Goal: Task Accomplishment & Management: Check status

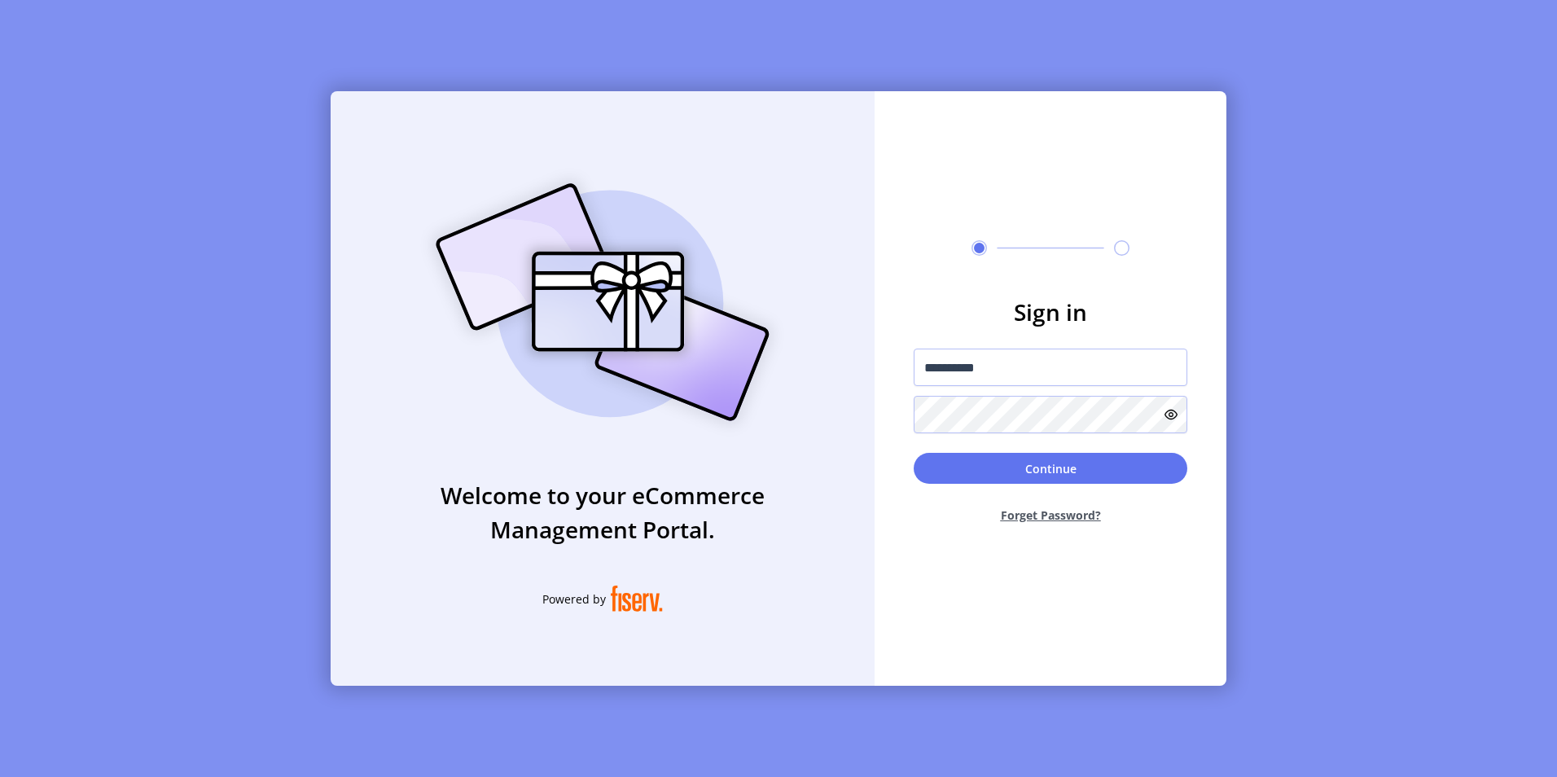
type input "**********"
click at [914, 453] on button "Continue" at bounding box center [1051, 468] width 274 height 31
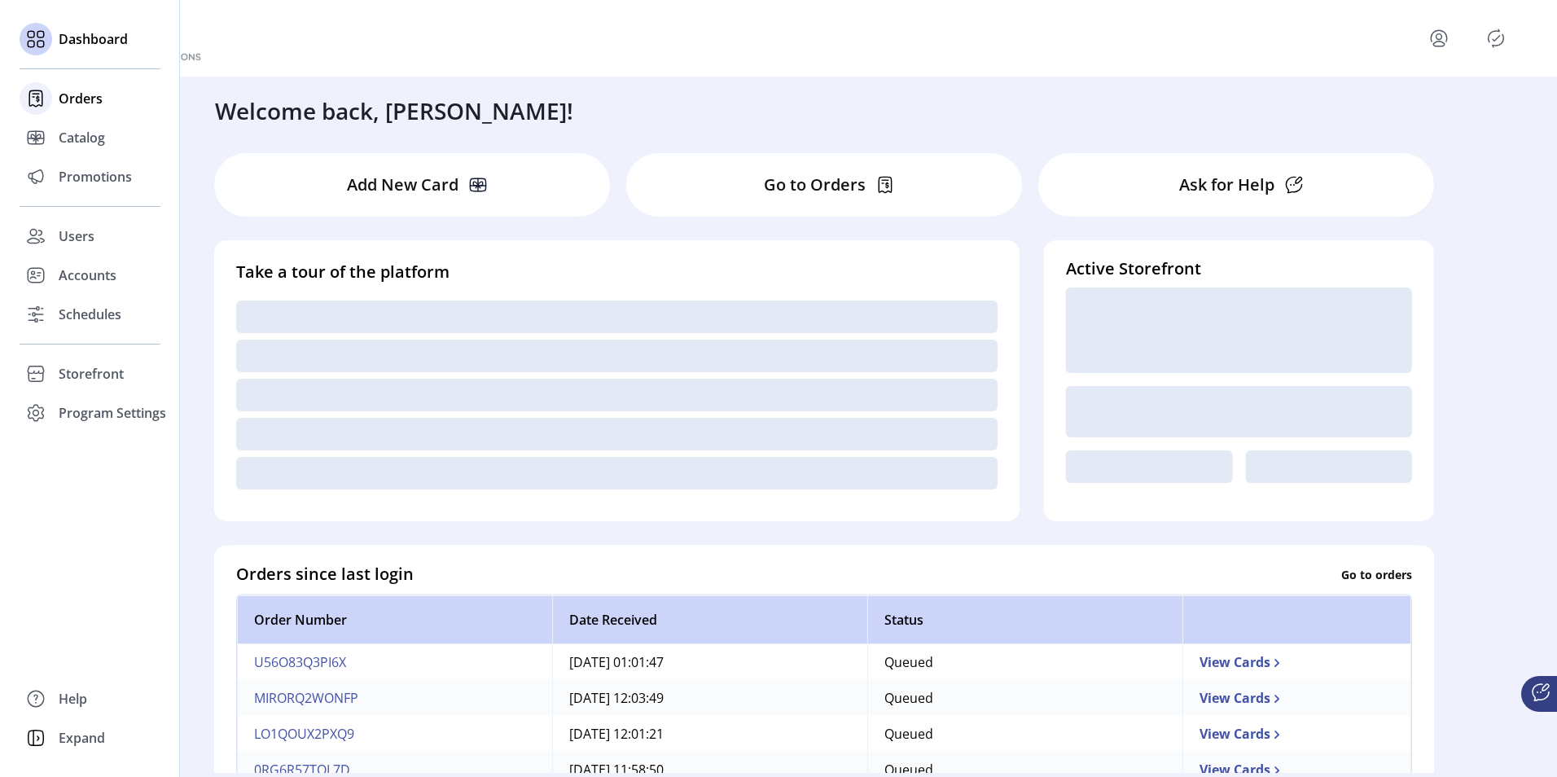
click at [82, 101] on span "Orders" at bounding box center [81, 99] width 44 height 20
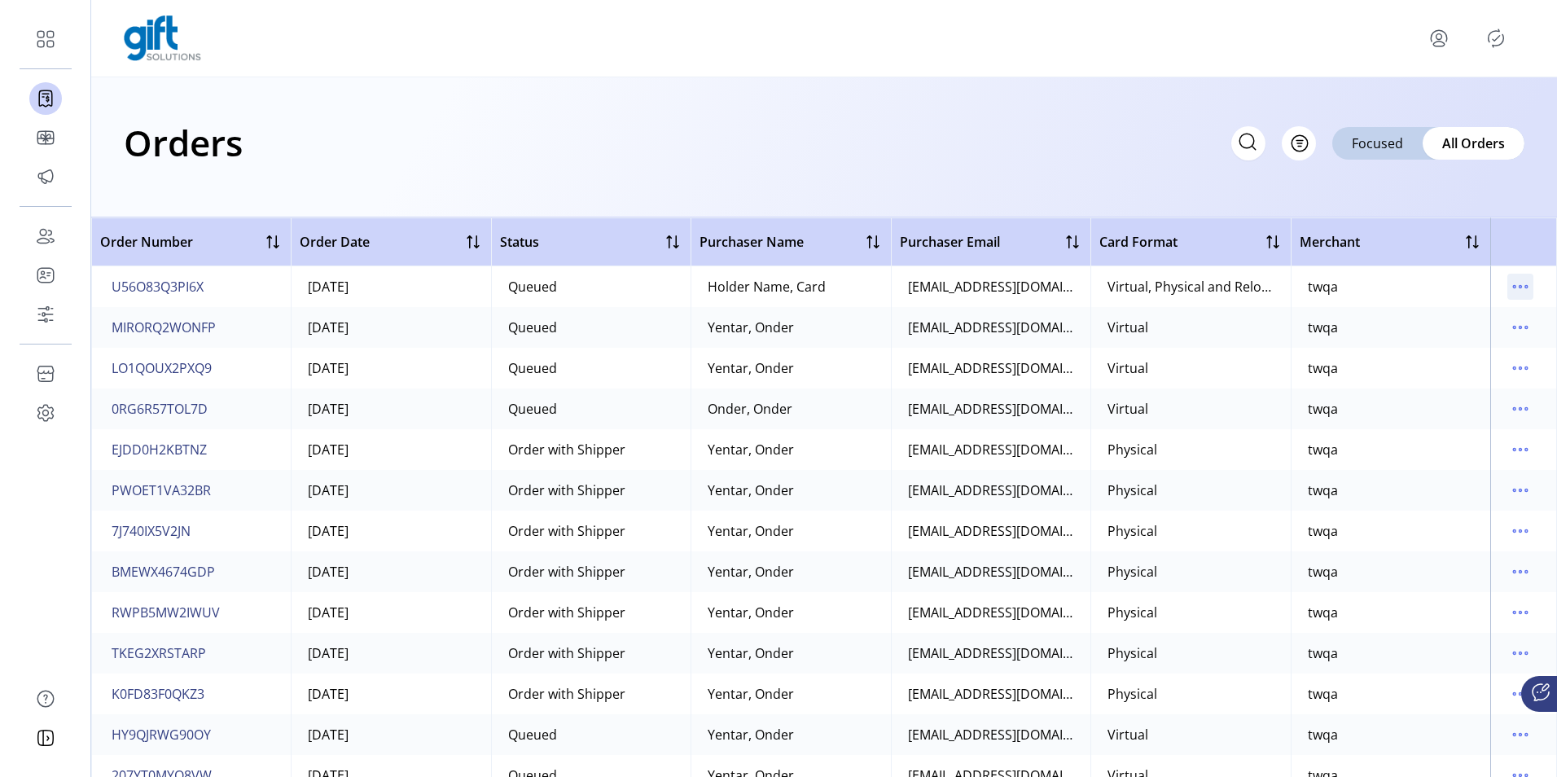
click at [1518, 287] on icon "menu" at bounding box center [1521, 287] width 26 height 26
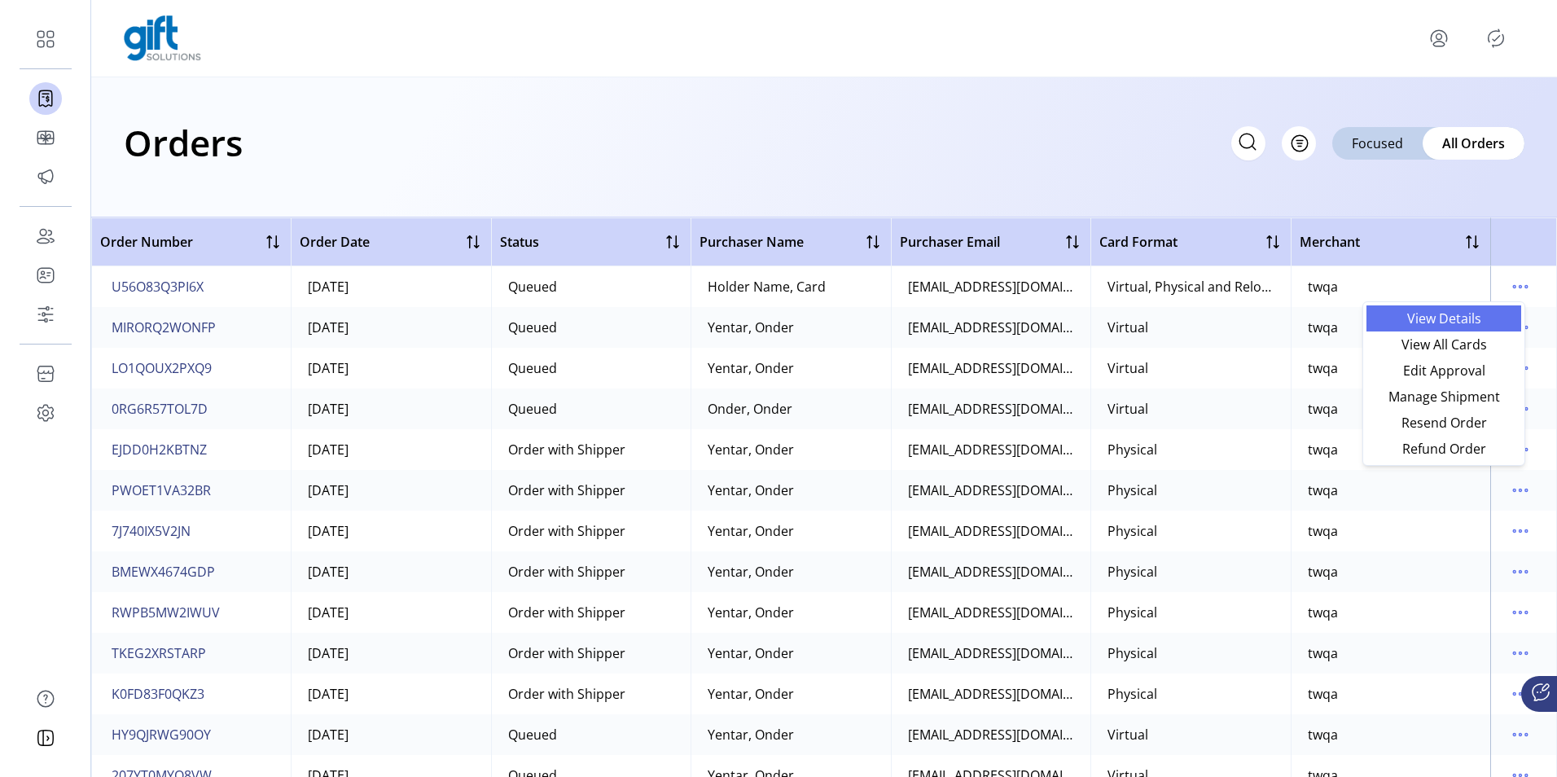
click at [1408, 314] on span "View Details" at bounding box center [1444, 318] width 135 height 13
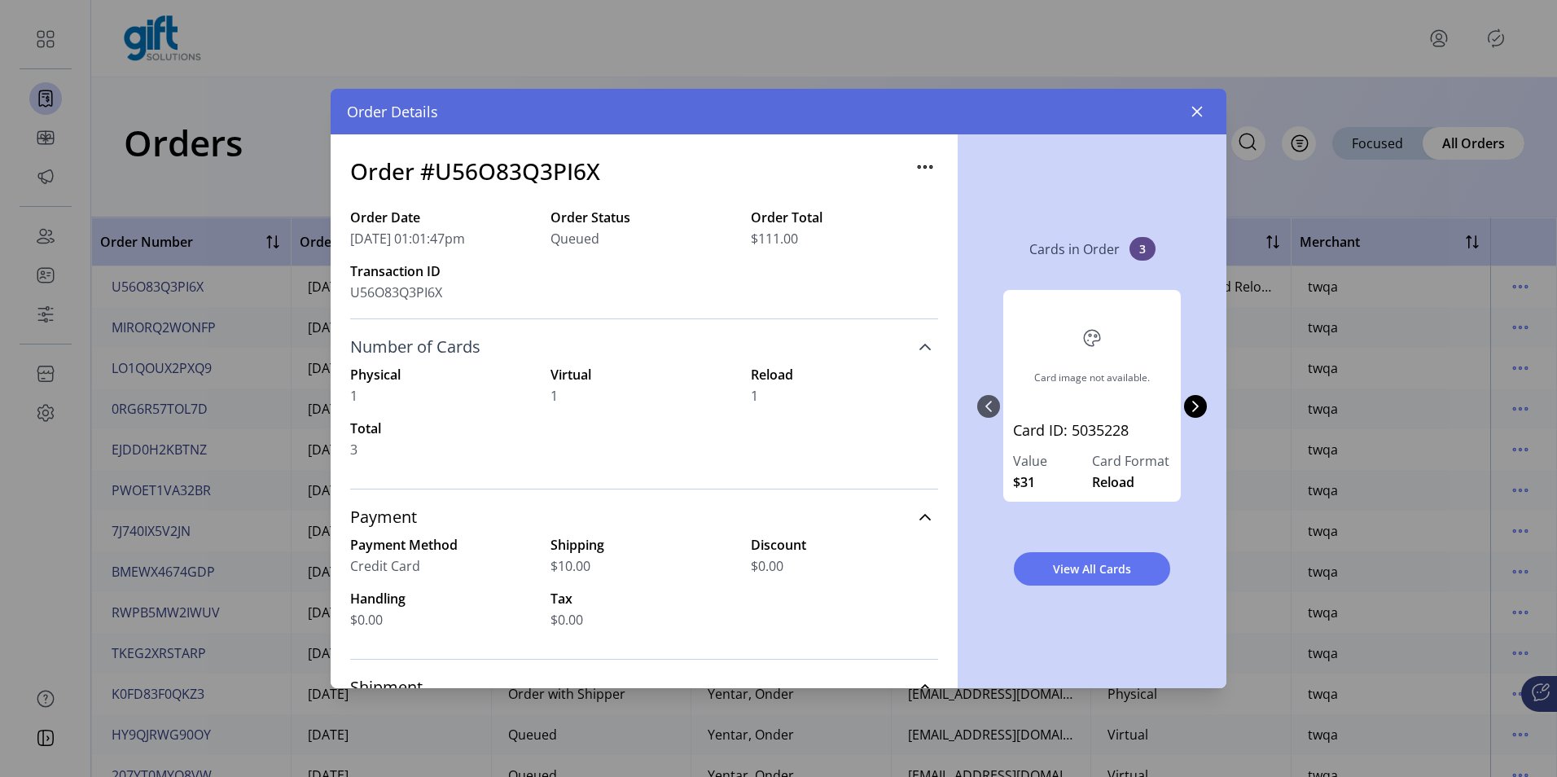
scroll to position [163, 0]
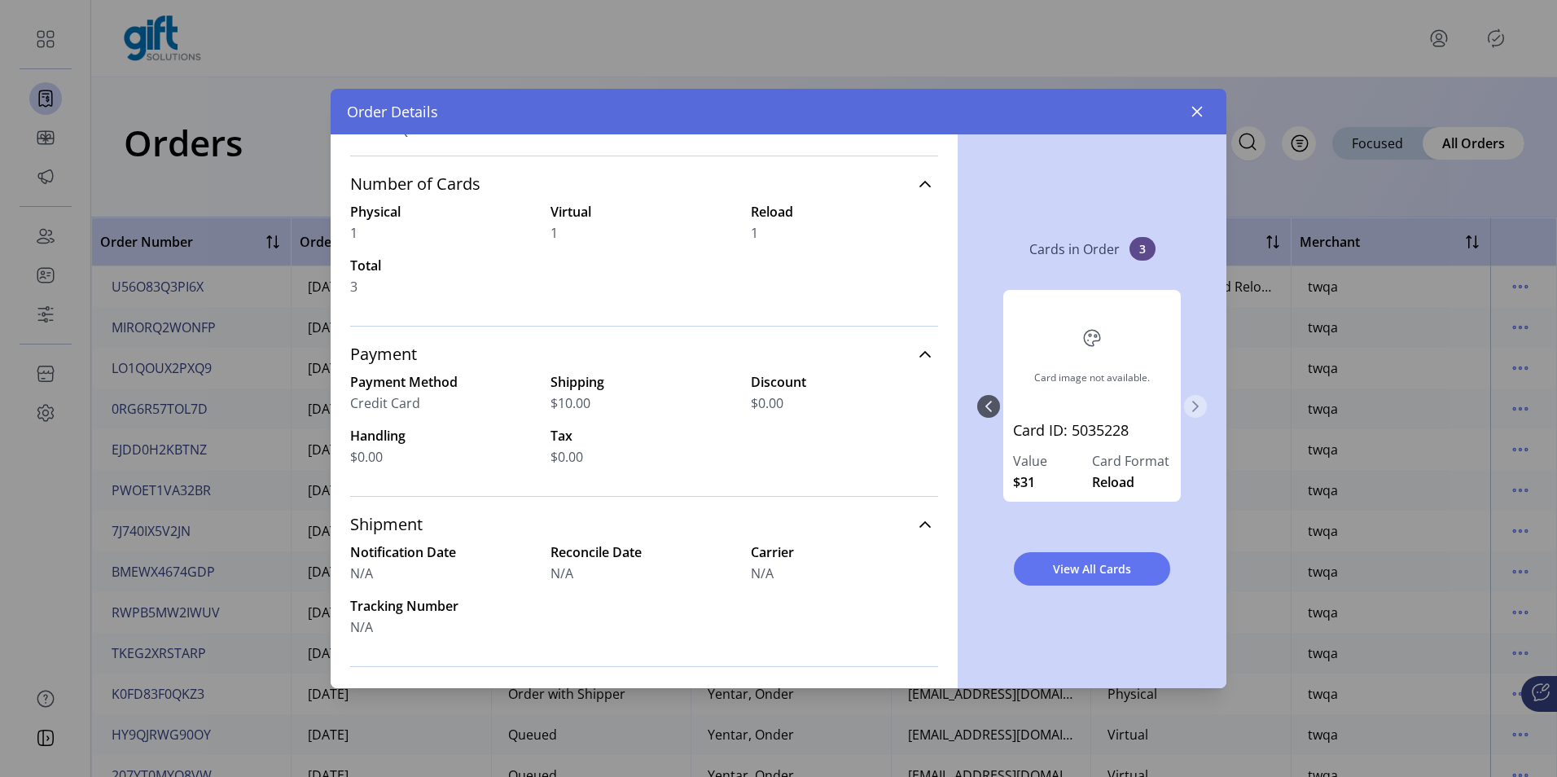
click at [1201, 407] on icon "Next Page" at bounding box center [1195, 406] width 13 height 13
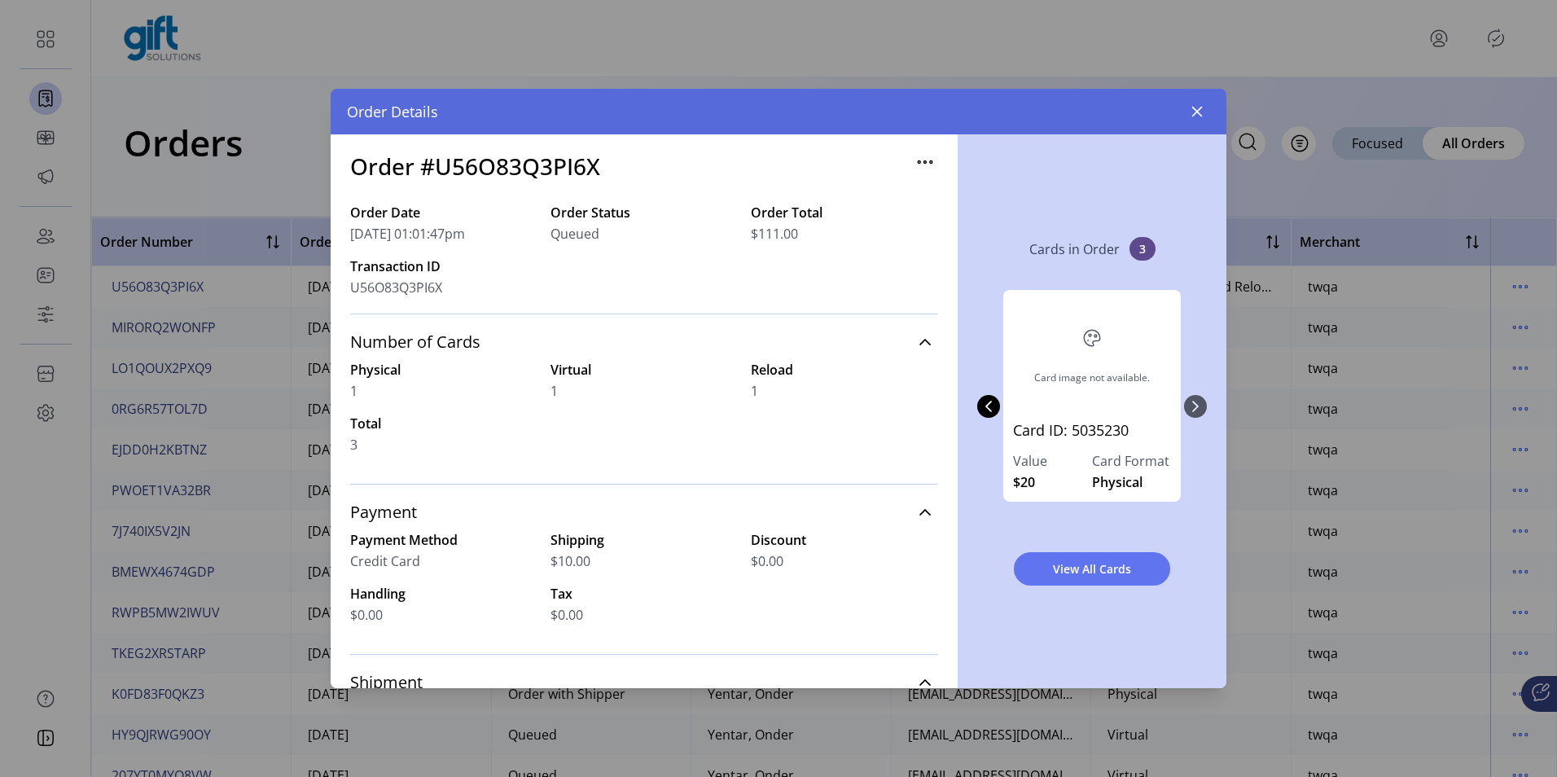
scroll to position [0, 0]
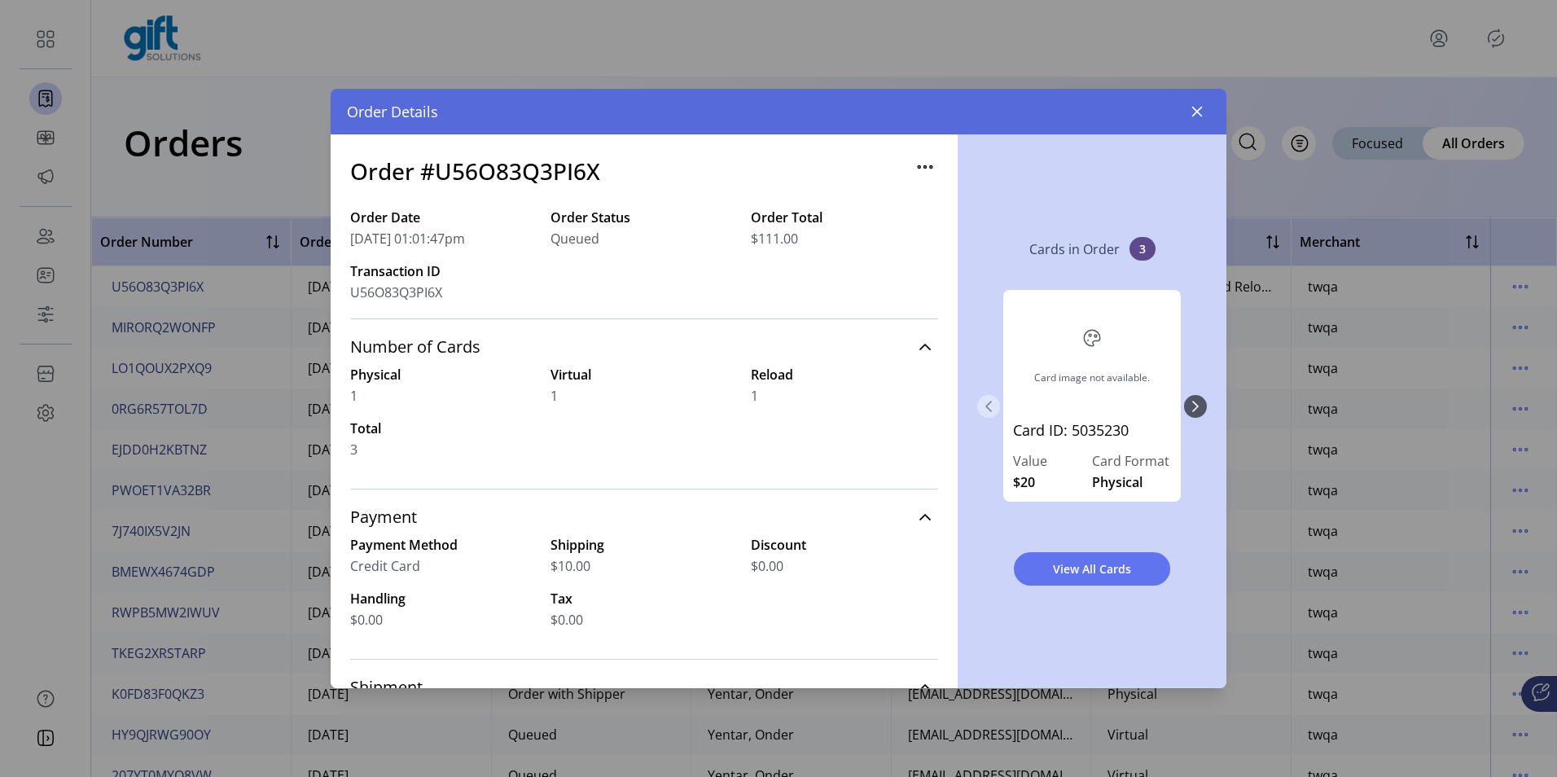
click at [991, 407] on icon "Previous Page" at bounding box center [988, 406] width 13 height 13
click at [991, 407] on div "Card image not available. Card ID: 5035228 Value $31 Card Format Reload Card im…" at bounding box center [1092, 407] width 230 height 266
drag, startPoint x: 717, startPoint y: 384, endPoint x: 800, endPoint y: 384, distance: 83.1
click at [800, 384] on div "Physical 1 Virtual 1 Reload 1 Total 3" at bounding box center [644, 412] width 588 height 94
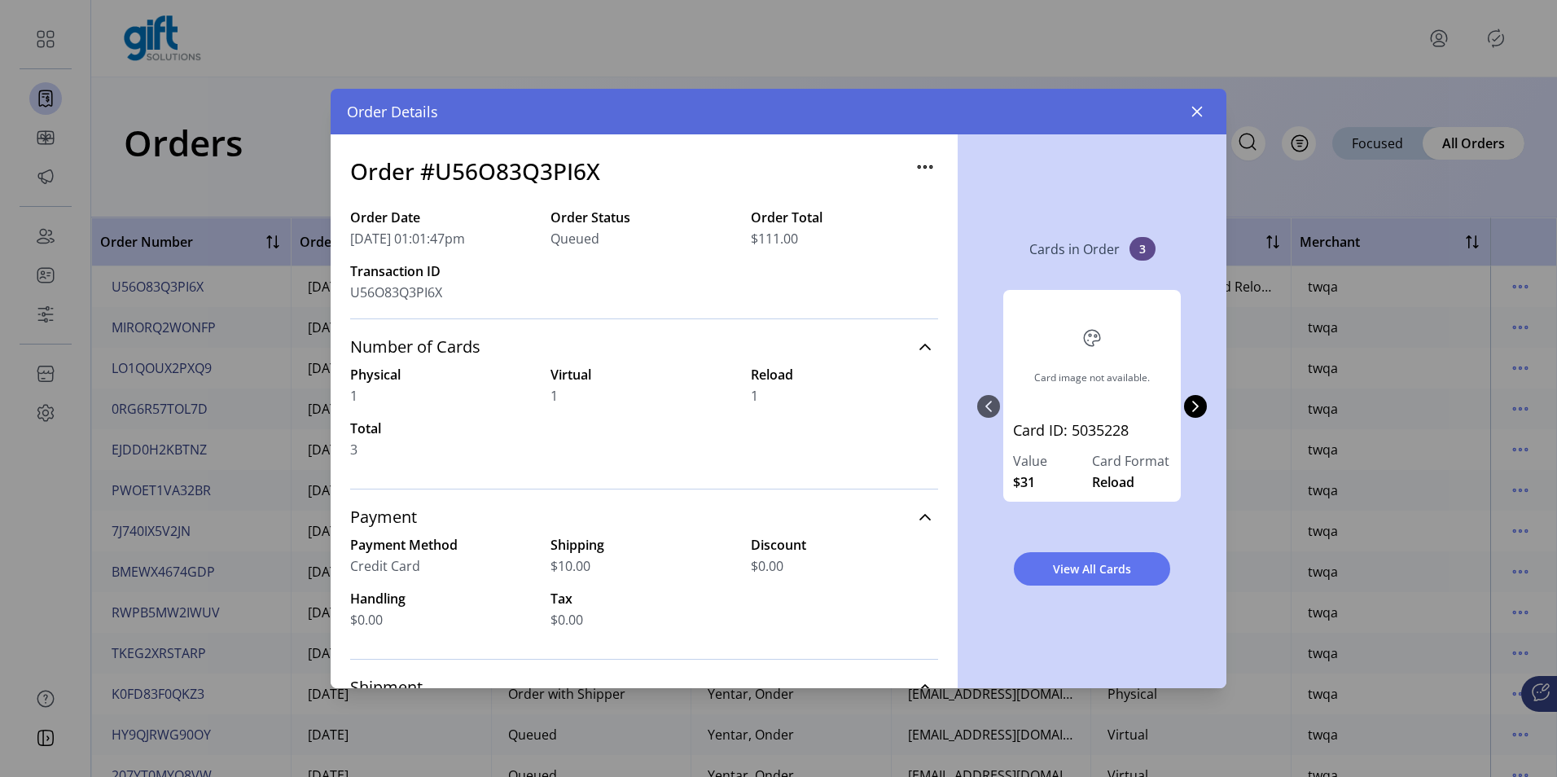
click at [477, 440] on div "3" at bounding box center [443, 450] width 187 height 20
click at [1193, 403] on icon "Next Page" at bounding box center [1195, 406] width 13 height 13
click at [1057, 577] on span "View All Cards" at bounding box center [1092, 568] width 114 height 17
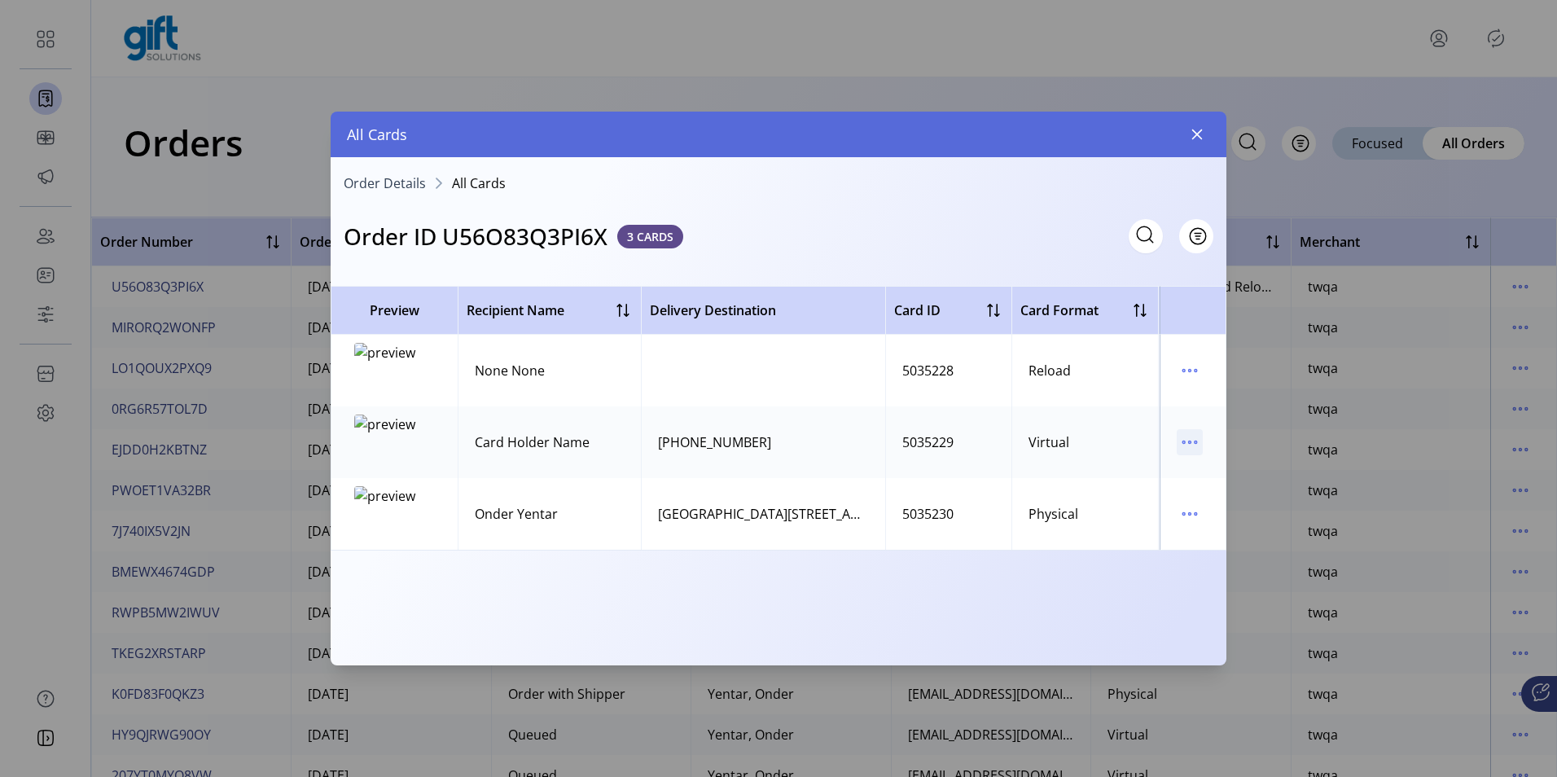
click at [1182, 446] on icon "menu" at bounding box center [1190, 442] width 26 height 26
click at [1189, 477] on link "View Card Details" at bounding box center [1258, 474] width 155 height 26
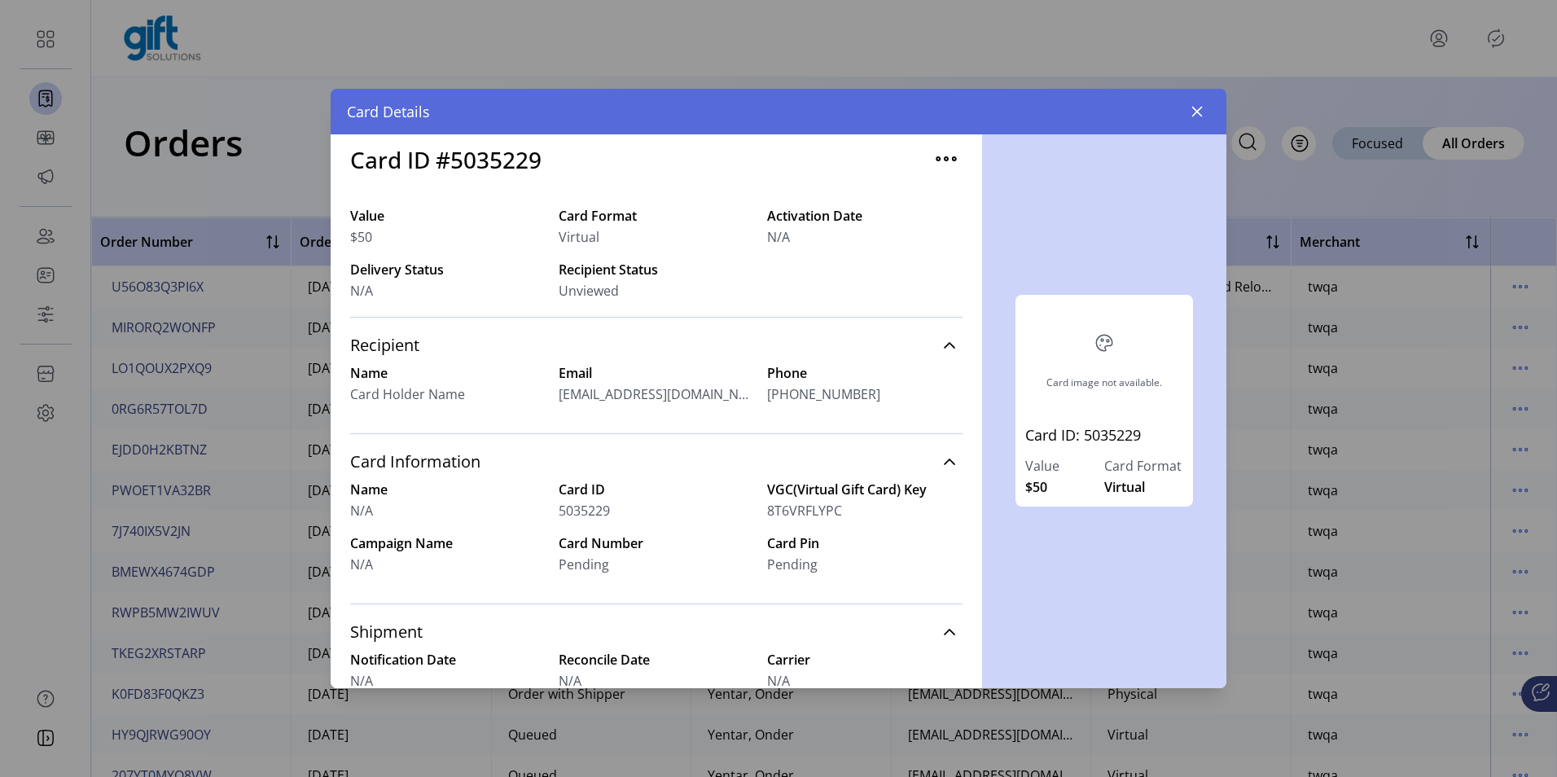
scroll to position [81, 0]
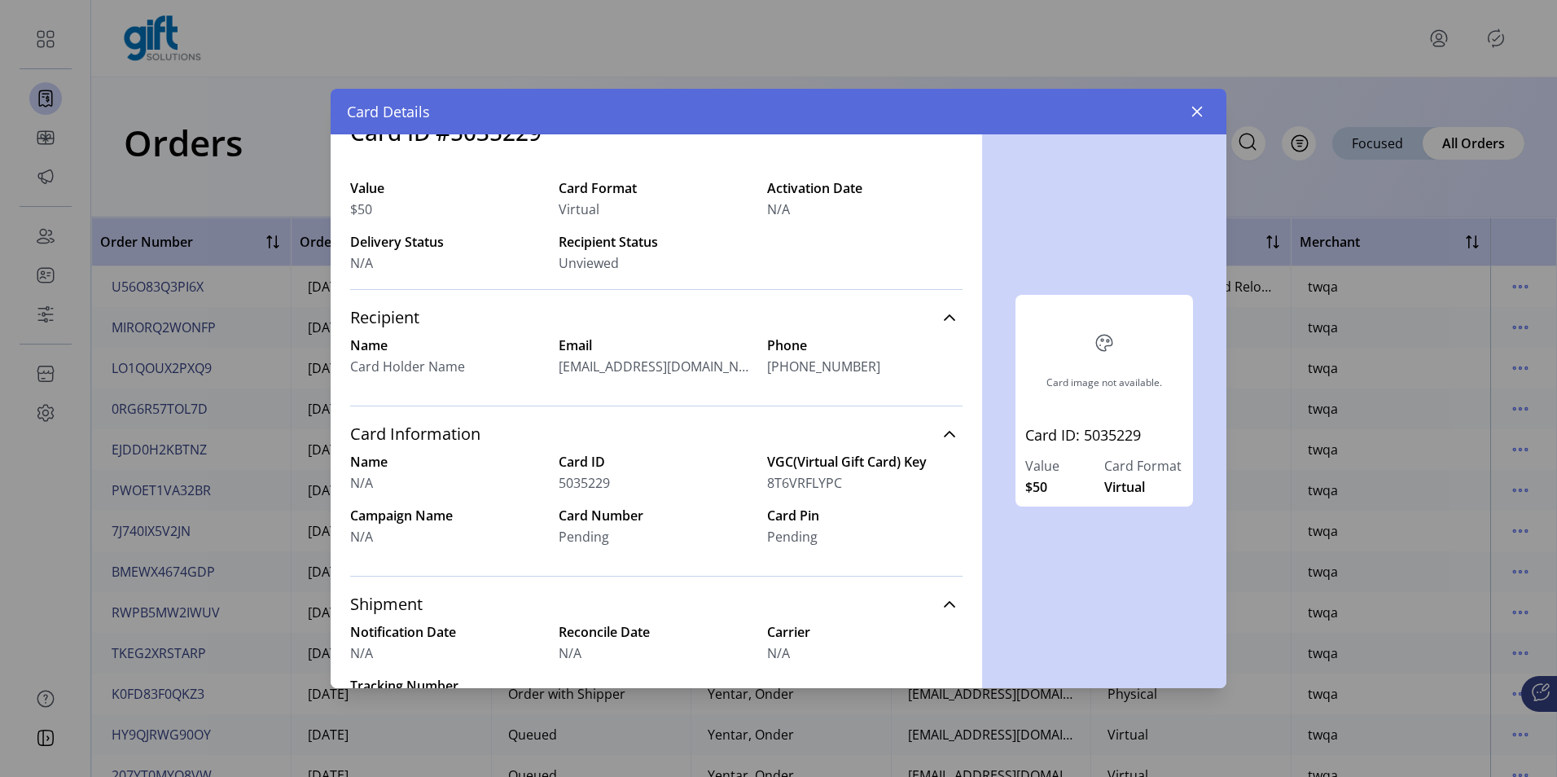
drag, startPoint x: 674, startPoint y: 360, endPoint x: 728, endPoint y: 354, distance: 54.9
click at [728, 354] on div "Name Card Holder Name Email [EMAIL_ADDRESS][DOMAIN_NAME] Phone [PHONE_NUMBER]" at bounding box center [656, 356] width 613 height 41
click at [683, 473] on div "5035229" at bounding box center [656, 483] width 195 height 20
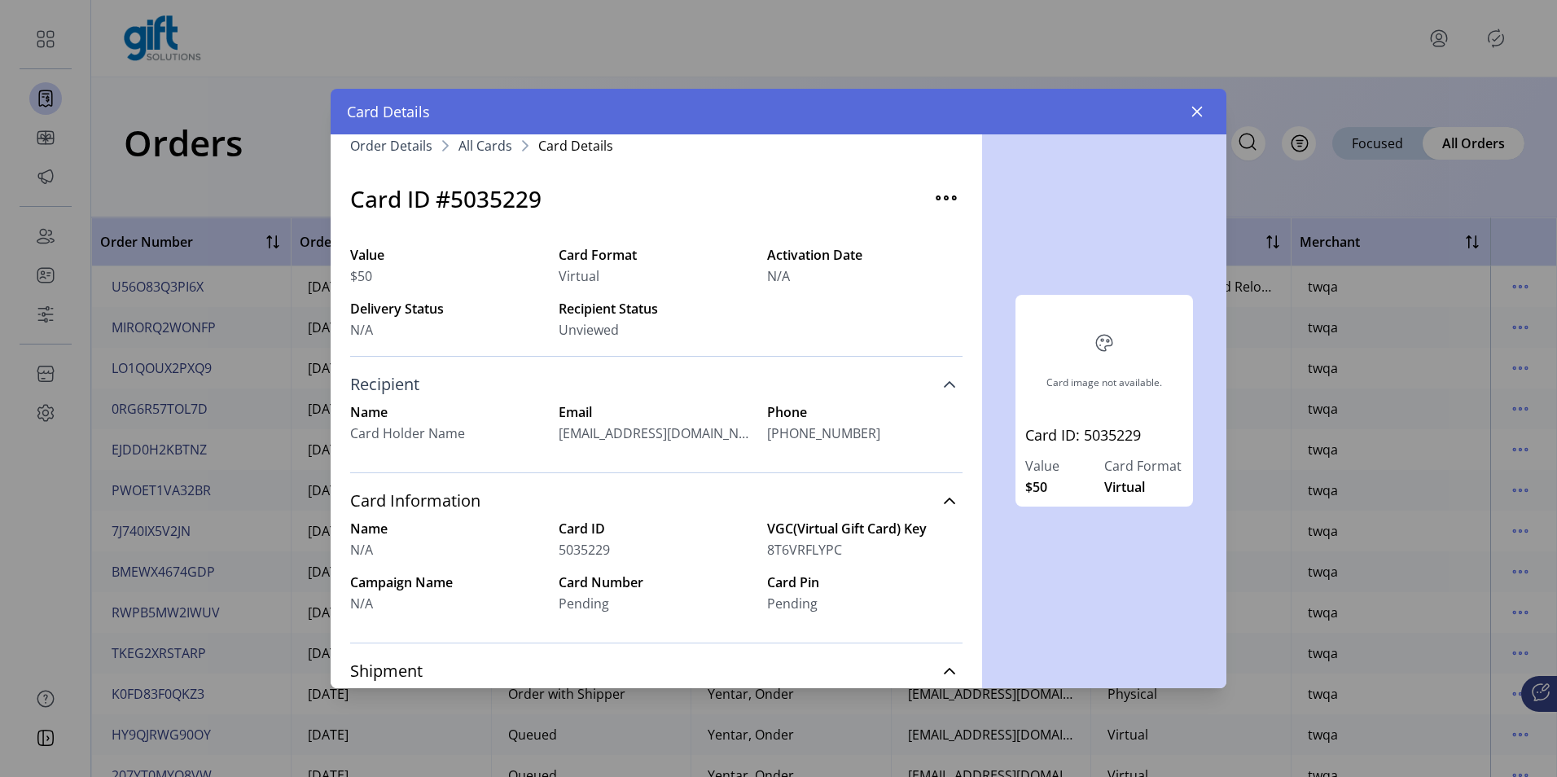
scroll to position [0, 0]
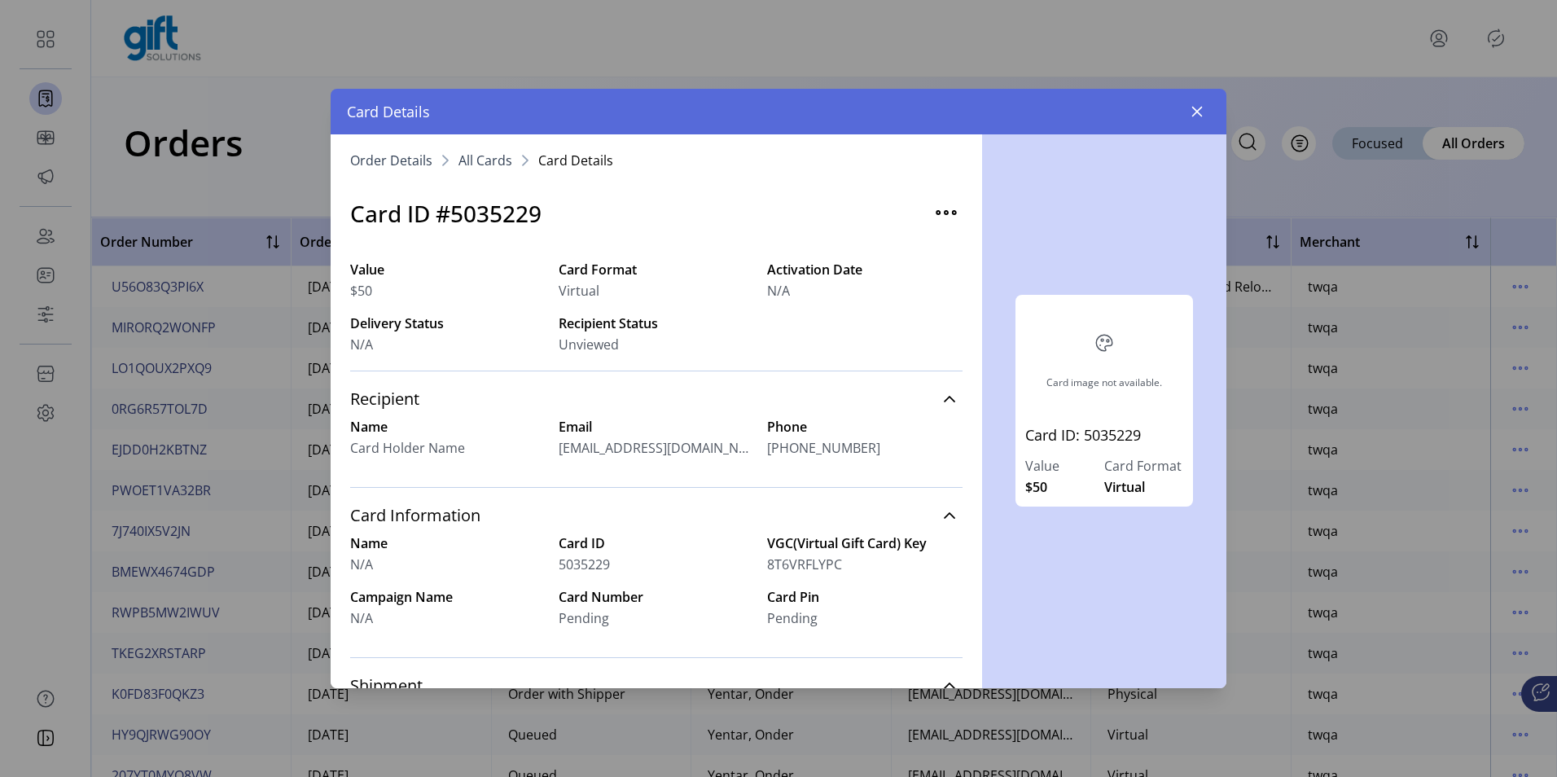
drag, startPoint x: 499, startPoint y: 174, endPoint x: 491, endPoint y: 171, distance: 8.8
click at [499, 174] on nav "Order Details All Cards Card Details" at bounding box center [656, 165] width 613 height 23
click at [476, 165] on span "All Cards" at bounding box center [486, 160] width 54 height 13
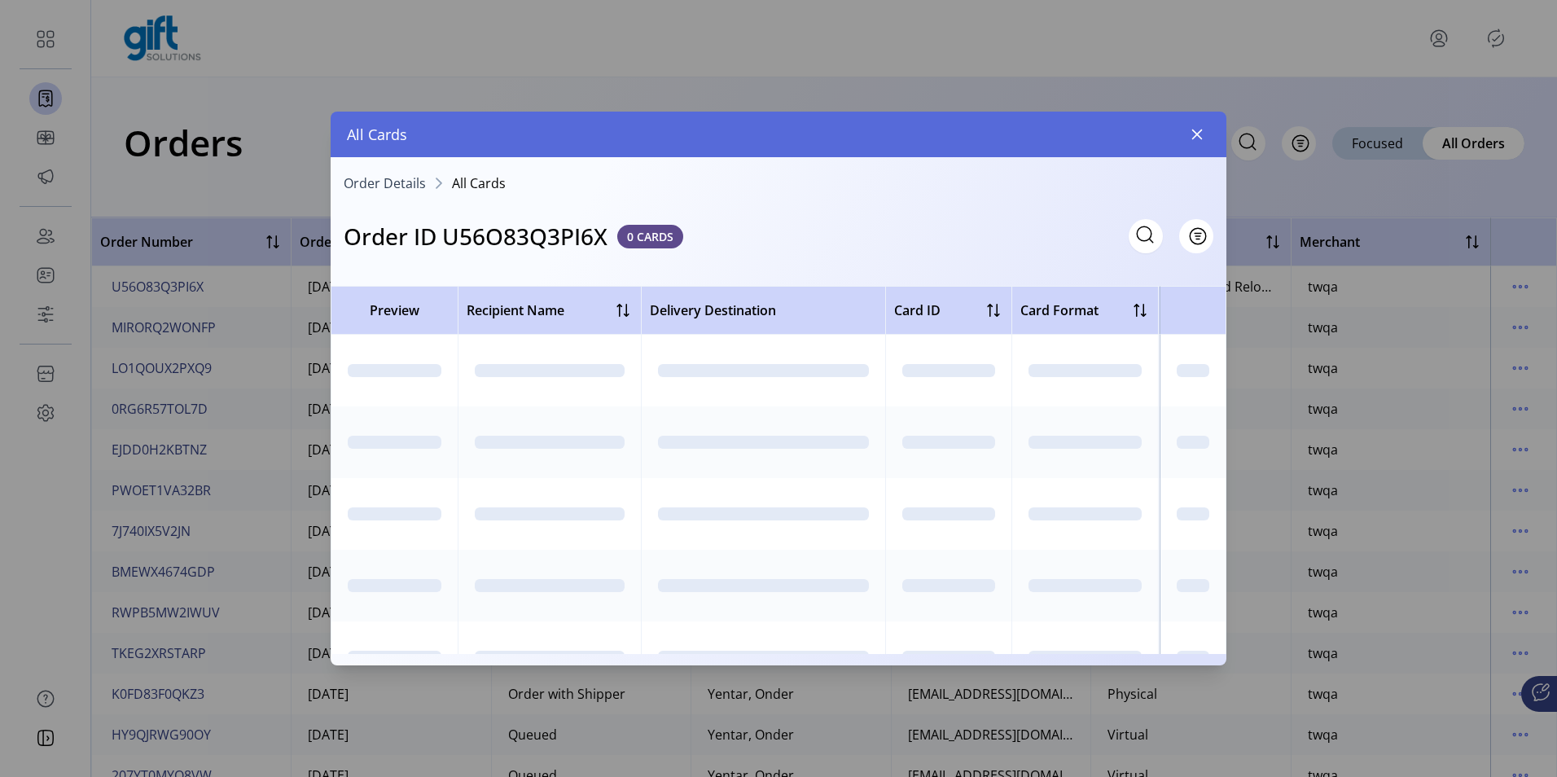
click at [380, 164] on div "Order Details All Cards Order ID U56O83Q3PI6X 0 CARDS Filter Preview Recipient …" at bounding box center [779, 405] width 896 height 497
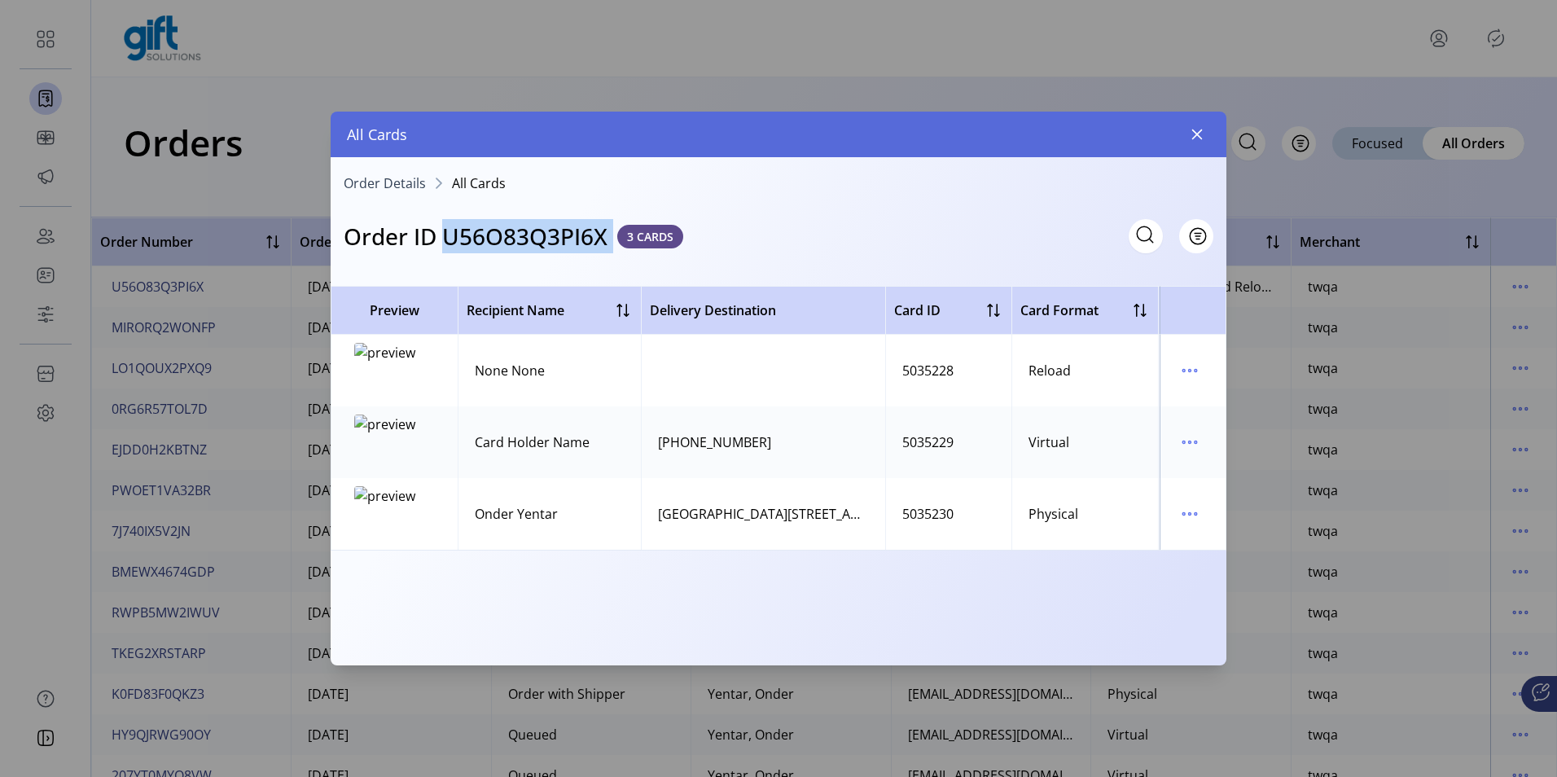
drag, startPoint x: 610, startPoint y: 239, endPoint x: 448, endPoint y: 227, distance: 162.5
click at [448, 227] on div "Order ID U56O83Q3PI6X 3 CARDS" at bounding box center [514, 236] width 340 height 34
drag, startPoint x: 448, startPoint y: 227, endPoint x: 468, endPoint y: 236, distance: 21.5
copy h3 "U56O83Q3PI6X"
click at [1199, 125] on button "button" at bounding box center [1197, 134] width 26 height 26
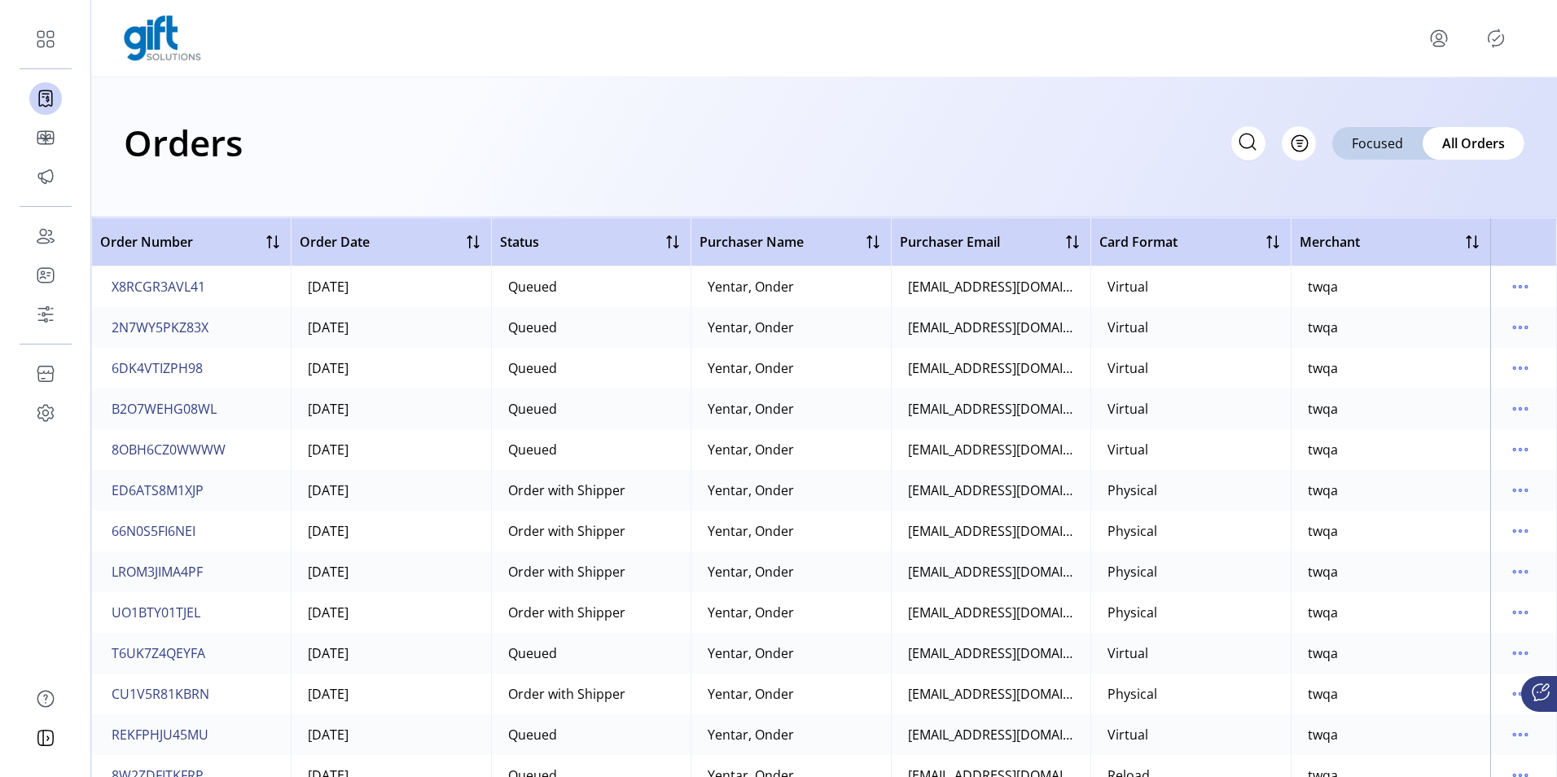
scroll to position [2932, 0]
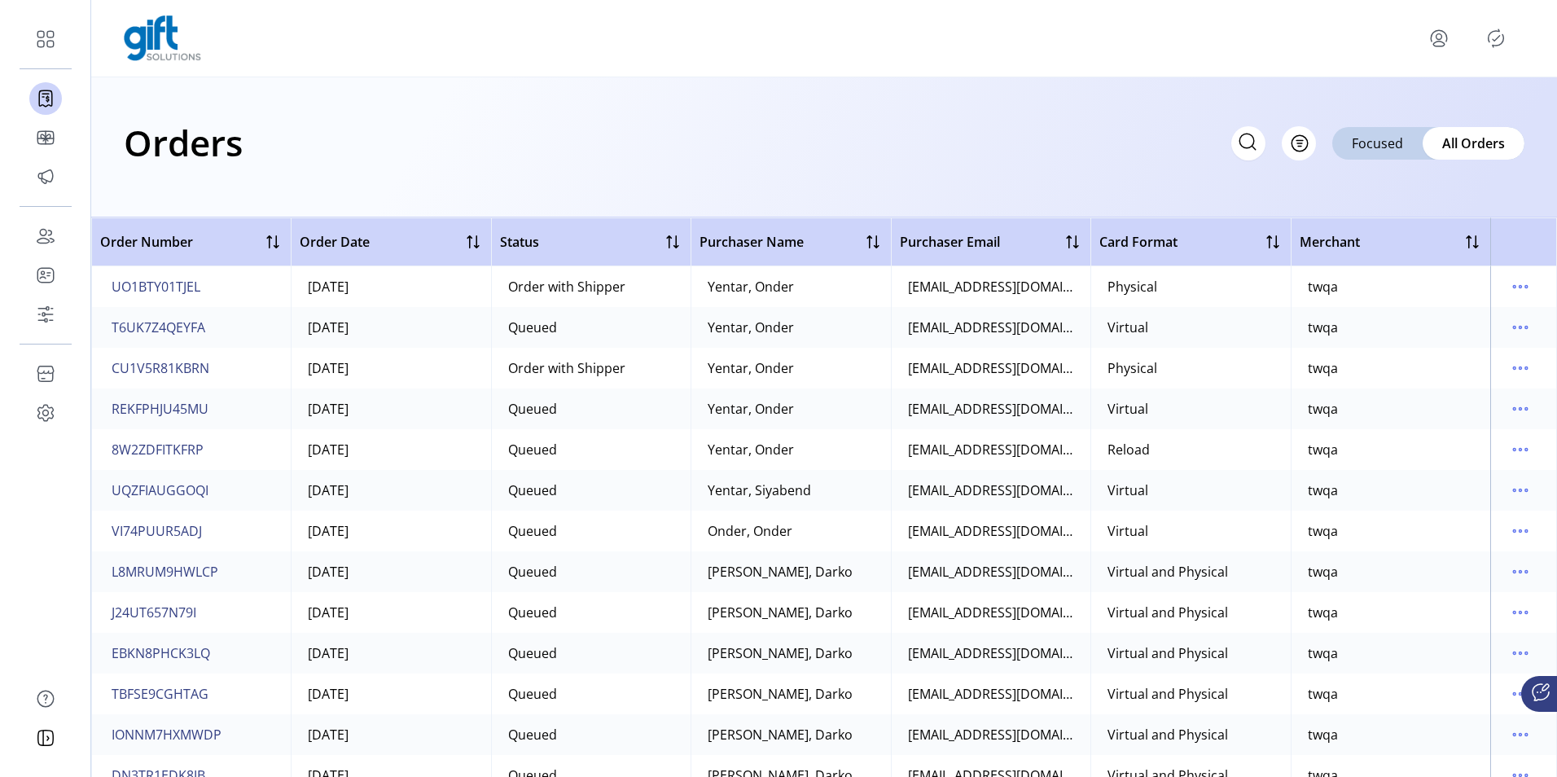
click at [851, 369] on td "Yentar, Onder" at bounding box center [791, 368] width 200 height 41
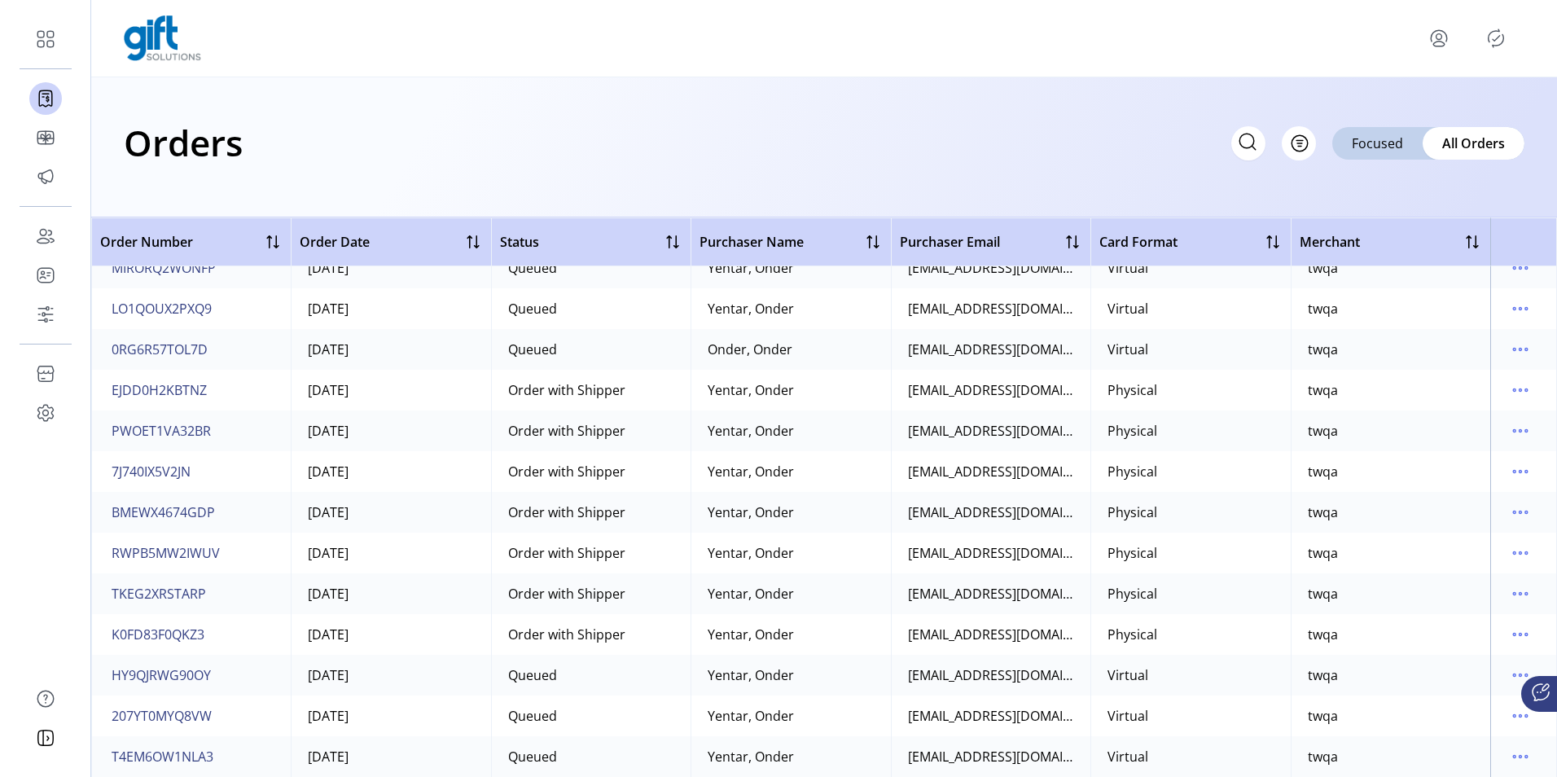
scroll to position [0, 0]
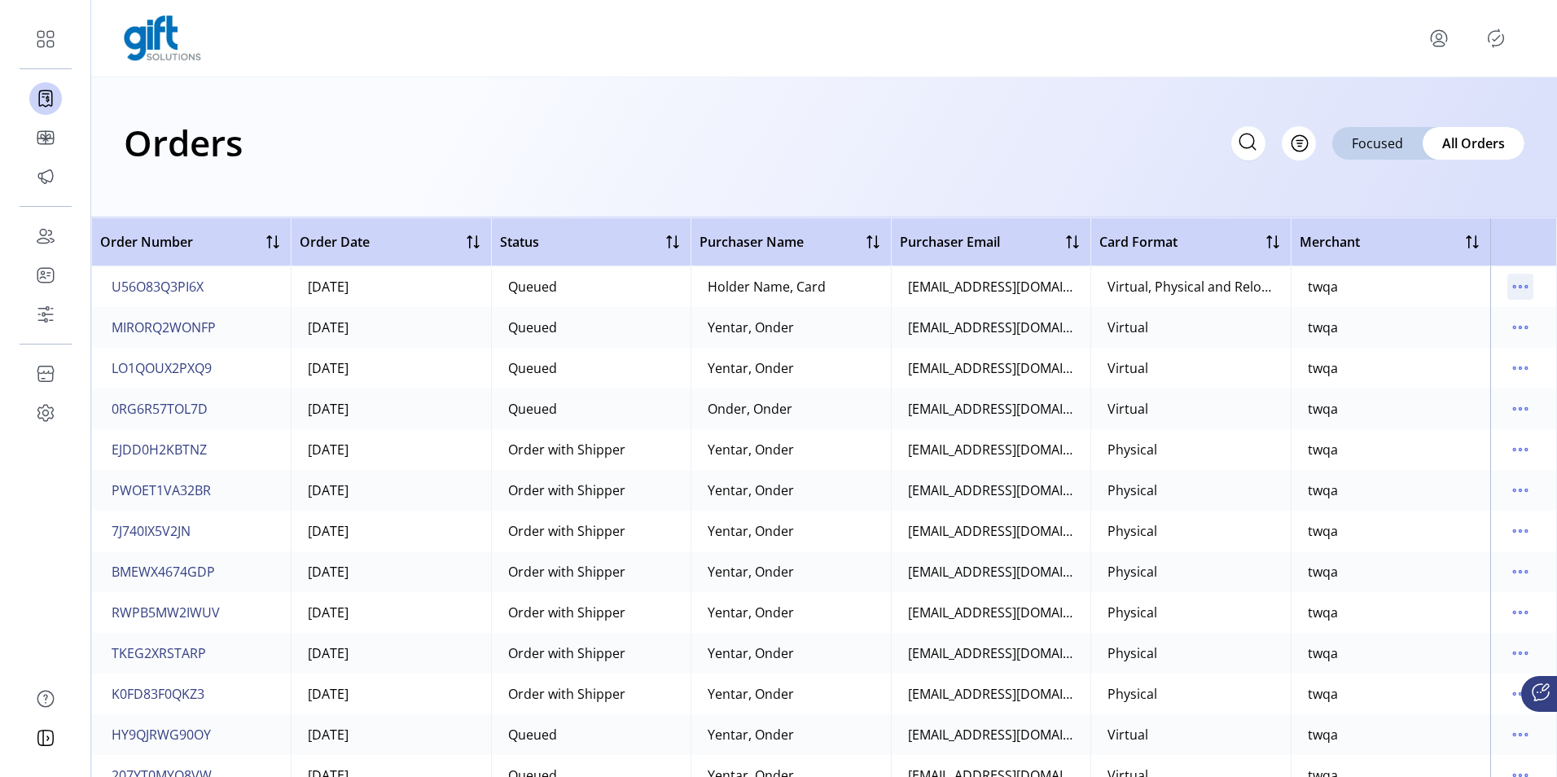
click at [1508, 283] on icon "menu" at bounding box center [1521, 287] width 26 height 26
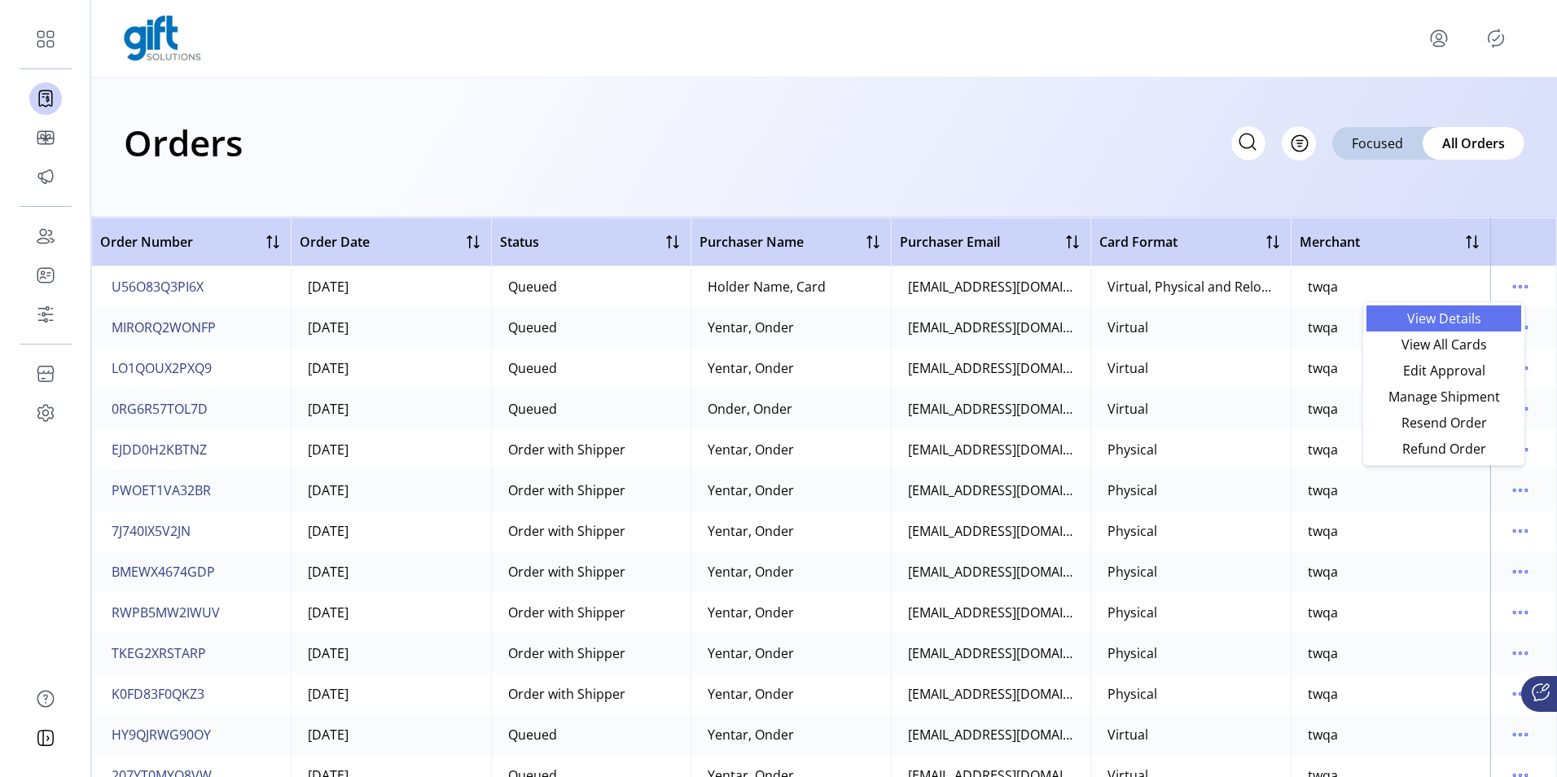
click at [1450, 325] on span "View Details" at bounding box center [1444, 318] width 135 height 13
